Goal: Task Accomplishment & Management: Manage account settings

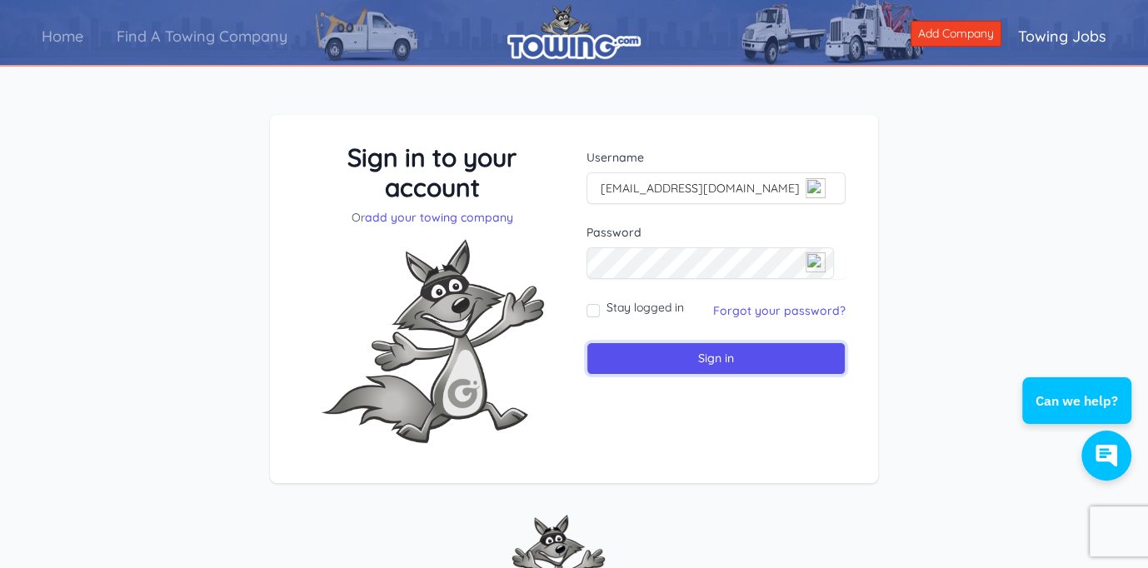
click at [608, 351] on input "Sign in" at bounding box center [715, 358] width 259 height 32
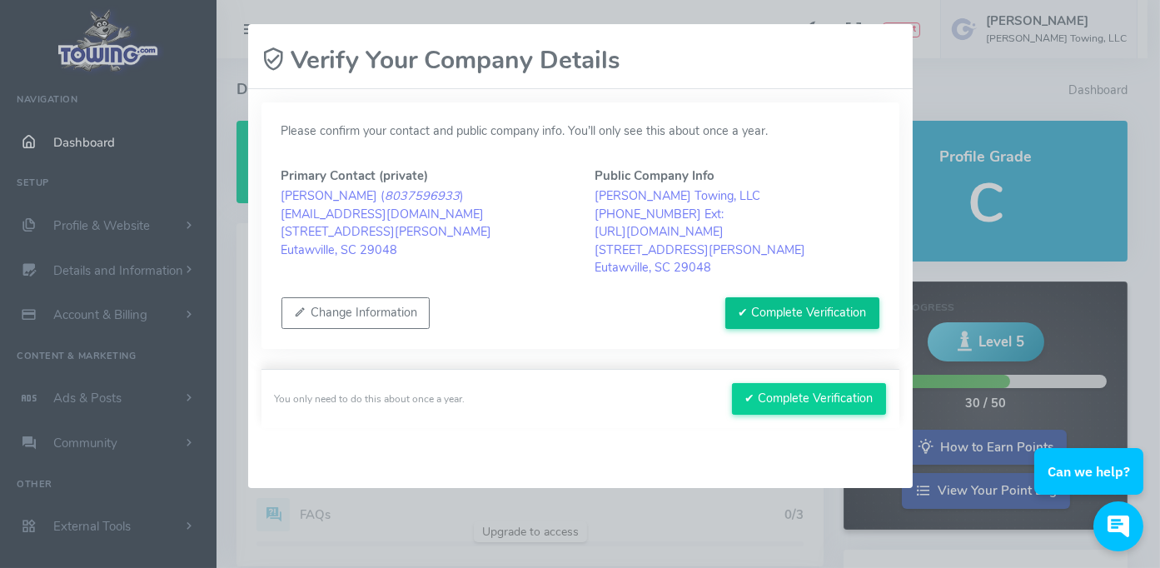
click at [740, 312] on button "✔ Complete Verification" at bounding box center [802, 313] width 154 height 32
